Goal: Information Seeking & Learning: Learn about a topic

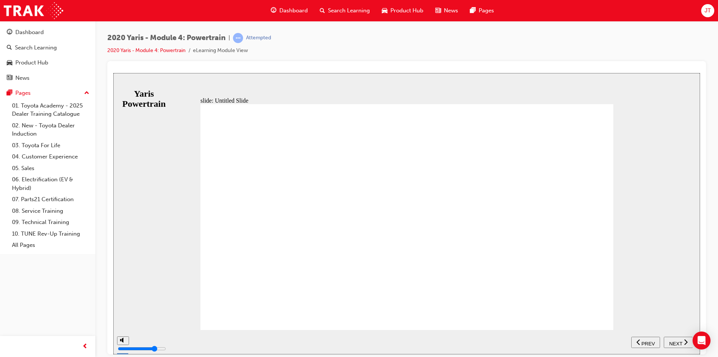
click at [676, 341] on span "NEXT" at bounding box center [675, 343] width 13 height 6
click at [683, 343] on div "NEXT" at bounding box center [678, 342] width 23 height 8
click at [678, 344] on span "NEXT" at bounding box center [675, 343] width 13 height 6
click at [686, 340] on icon "next" at bounding box center [685, 341] width 3 height 6
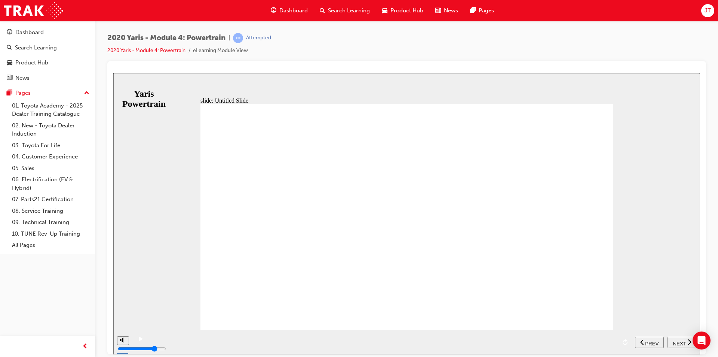
click at [676, 340] on span "NEXT" at bounding box center [679, 343] width 13 height 6
click at [675, 343] on span "NEXT" at bounding box center [675, 343] width 13 height 6
click at [674, 340] on span "NEXT" at bounding box center [675, 343] width 13 height 6
click at [687, 342] on div "NEXT" at bounding box center [682, 342] width 23 height 8
click at [683, 342] on div "NEXT" at bounding box center [678, 342] width 23 height 8
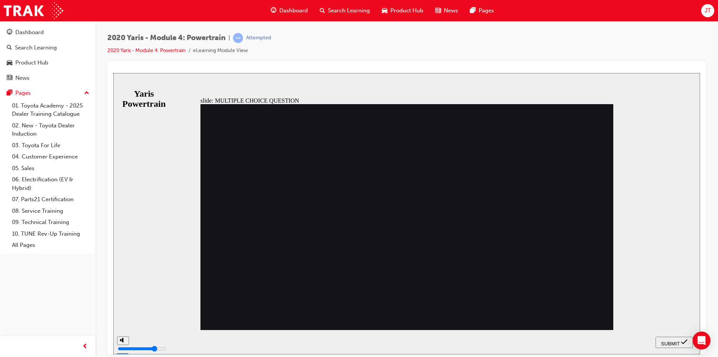
radio input "true"
click at [665, 341] on span "SUBMIT" at bounding box center [671, 343] width 19 height 6
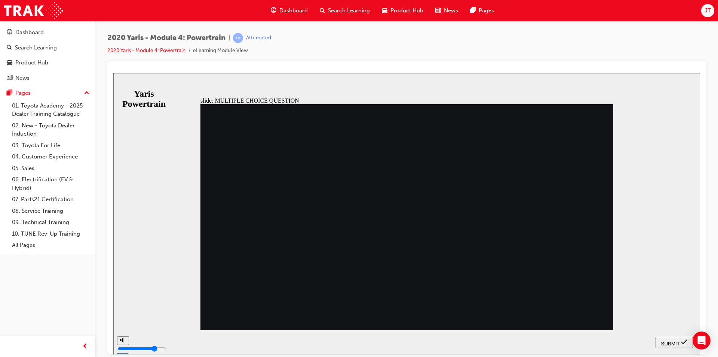
radio input "true"
click at [664, 342] on span "SUBMIT" at bounding box center [671, 343] width 19 height 6
radio input "true"
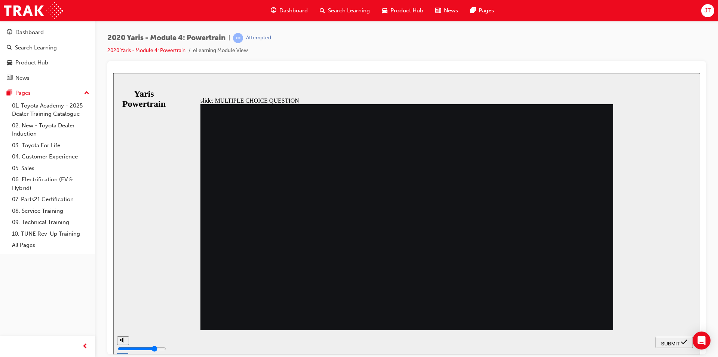
click at [671, 338] on div "SUBMIT" at bounding box center [674, 342] width 31 height 8
click at [676, 346] on button "SUBMIT" at bounding box center [674, 341] width 37 height 11
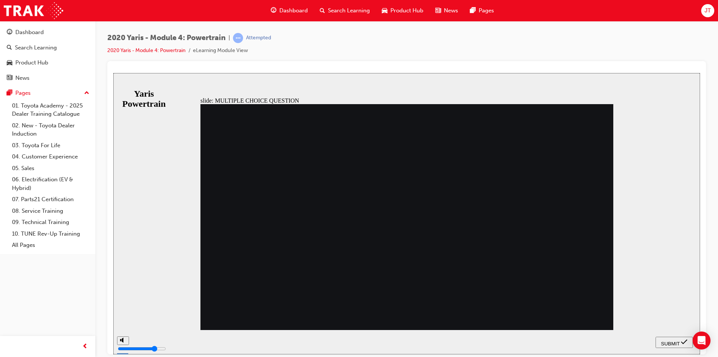
radio input "false"
radio input "true"
click at [672, 342] on span "SUBMIT" at bounding box center [671, 343] width 19 height 6
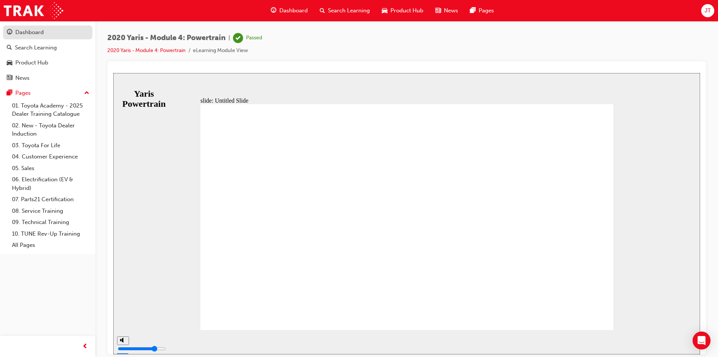
click at [33, 30] on div "Dashboard" at bounding box center [29, 32] width 28 height 9
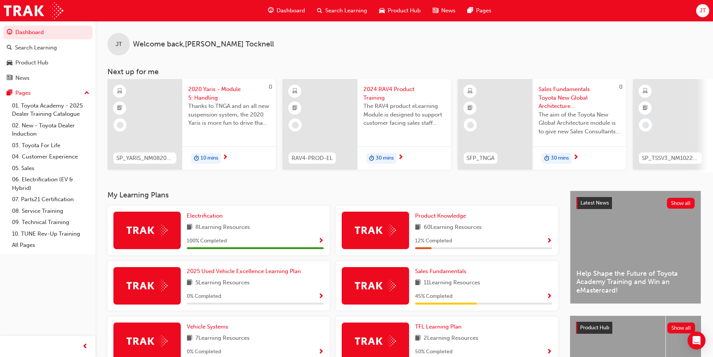
click at [211, 99] on span "2020 Yaris - Module 5: Handling" at bounding box center [229, 93] width 82 height 17
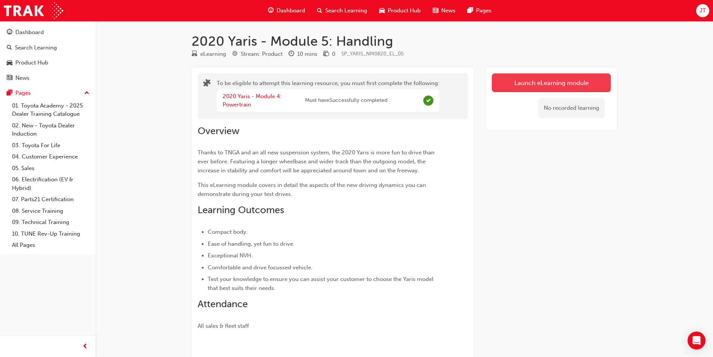
click at [531, 79] on button "Launch eLearning module" at bounding box center [551, 82] width 119 height 19
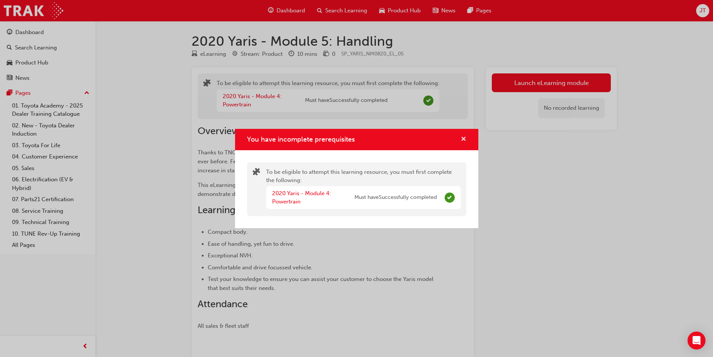
click at [461, 141] on span "cross-icon" at bounding box center [464, 139] width 6 height 7
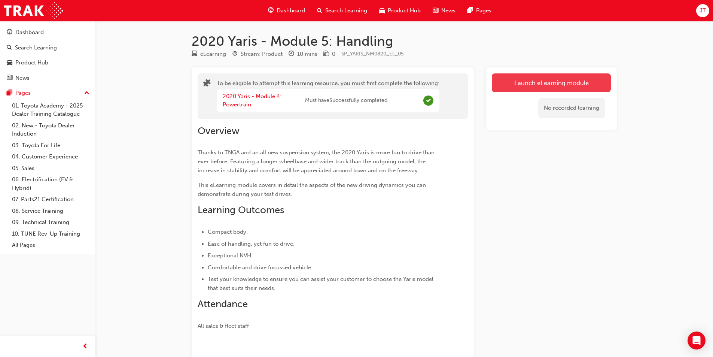
click at [504, 85] on button "Launch eLearning module" at bounding box center [551, 82] width 119 height 19
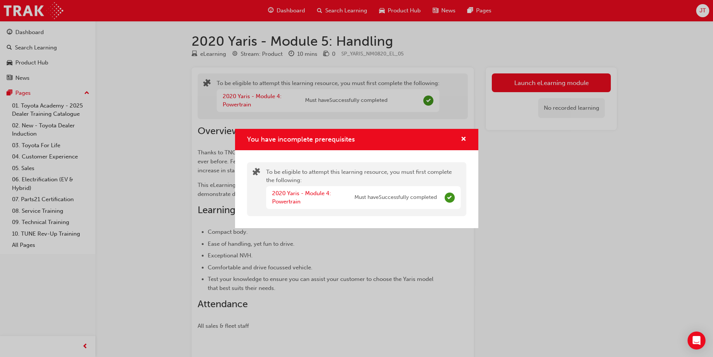
click at [296, 198] on div "2020 Yaris - Module 4: Powertrain" at bounding box center [313, 197] width 82 height 17
click at [300, 193] on link "2020 Yaris - Module 4: Powertrain" at bounding box center [301, 197] width 59 height 15
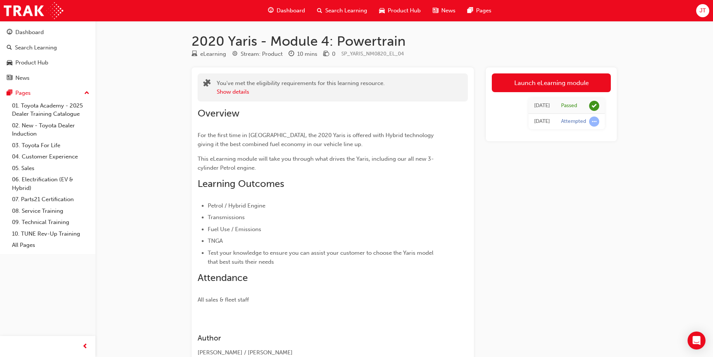
click at [298, 13] on span "Dashboard" at bounding box center [291, 10] width 28 height 9
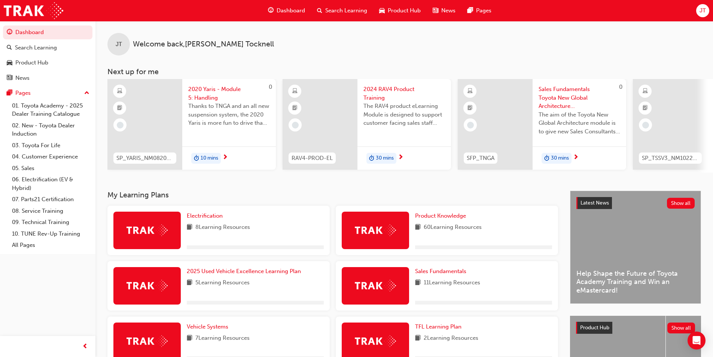
click at [222, 90] on span "2020 Yaris - Module 5: Handling" at bounding box center [229, 93] width 82 height 17
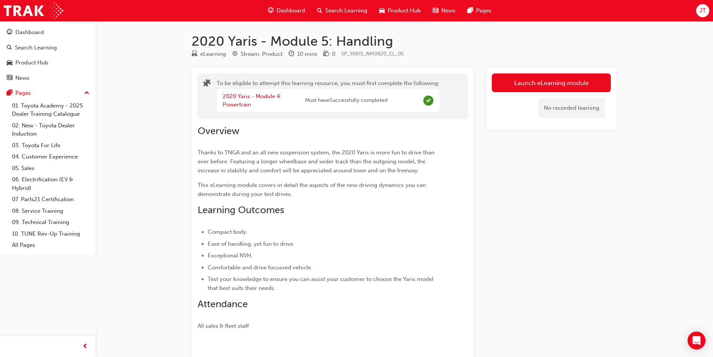
click at [573, 75] on link "Launch eLearning module" at bounding box center [551, 82] width 119 height 19
